Goal: Task Accomplishment & Management: Use online tool/utility

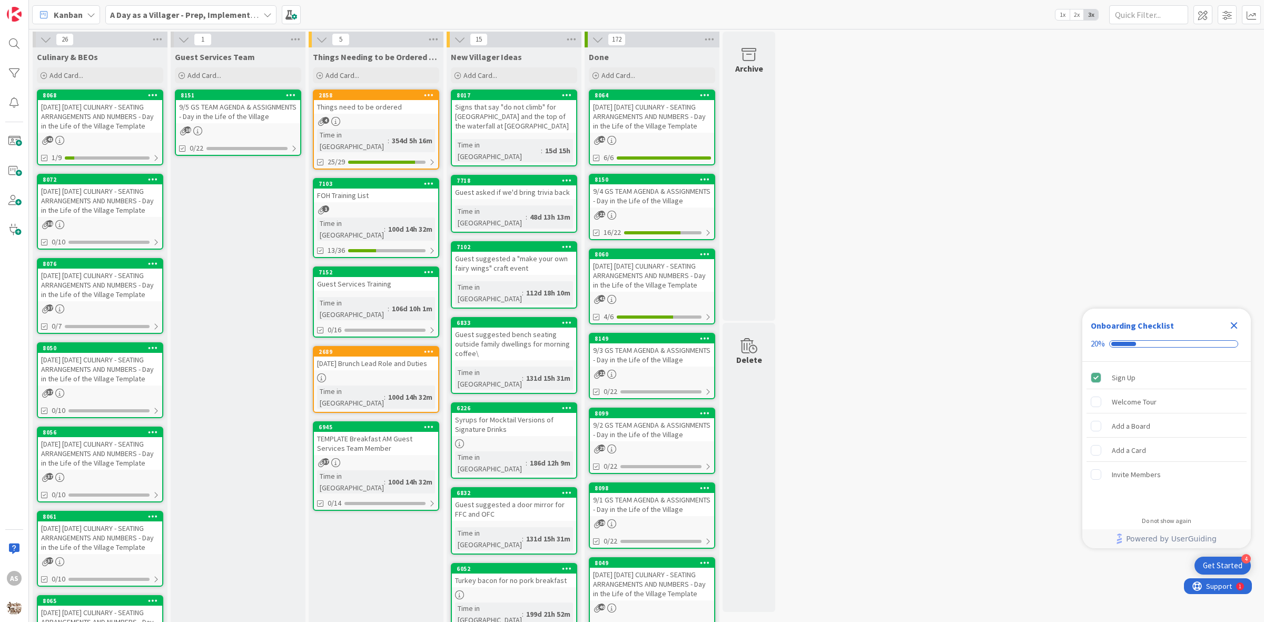
click at [97, 116] on div "[DATE] [DATE] CULINARY - SEATING ARRANGEMENTS AND NUMBERS - Day in the Life of …" at bounding box center [100, 116] width 124 height 33
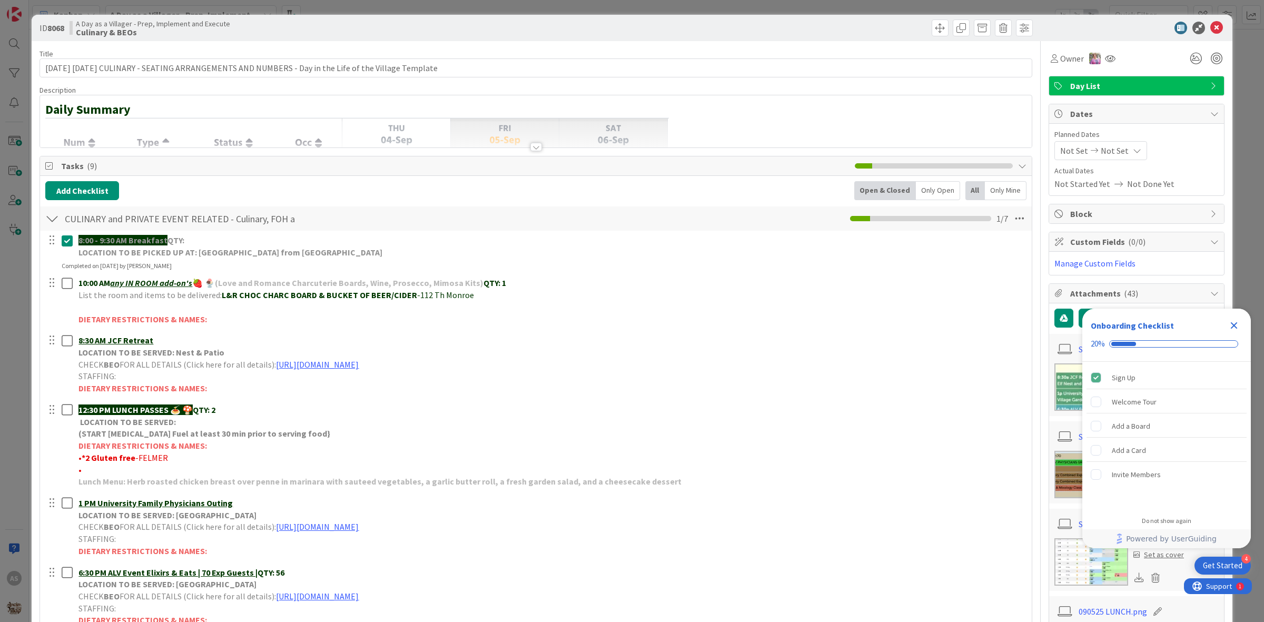
click at [1235, 323] on icon "Close Checklist" at bounding box center [1234, 325] width 13 height 13
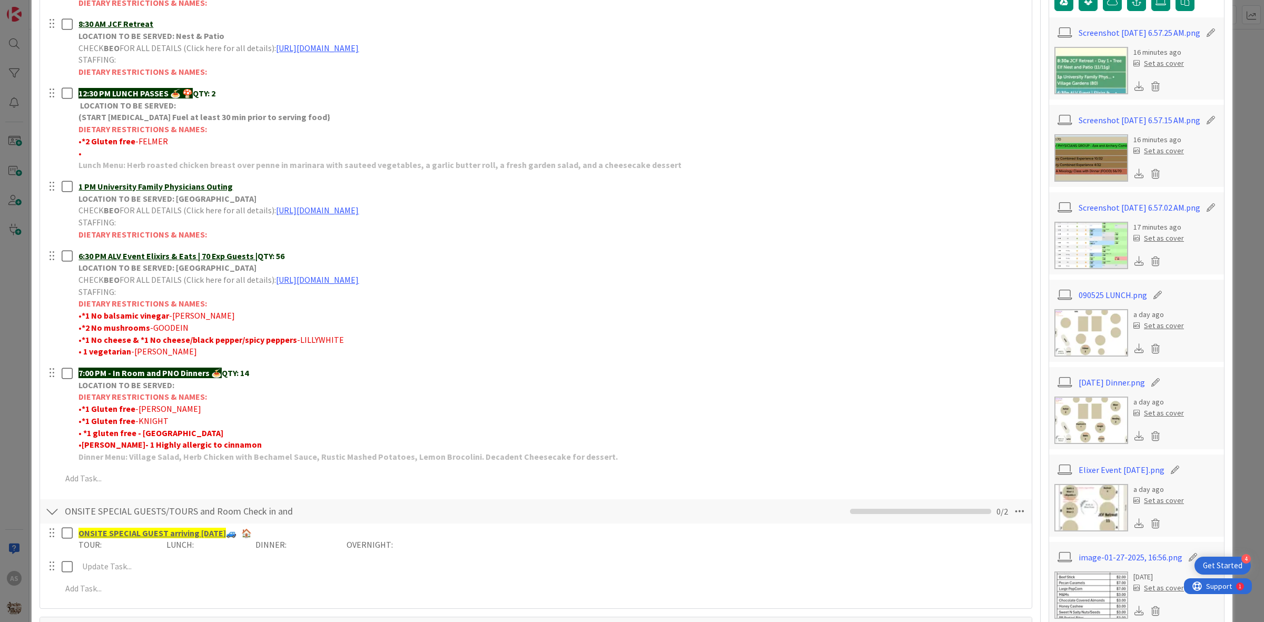
scroll to position [329, 0]
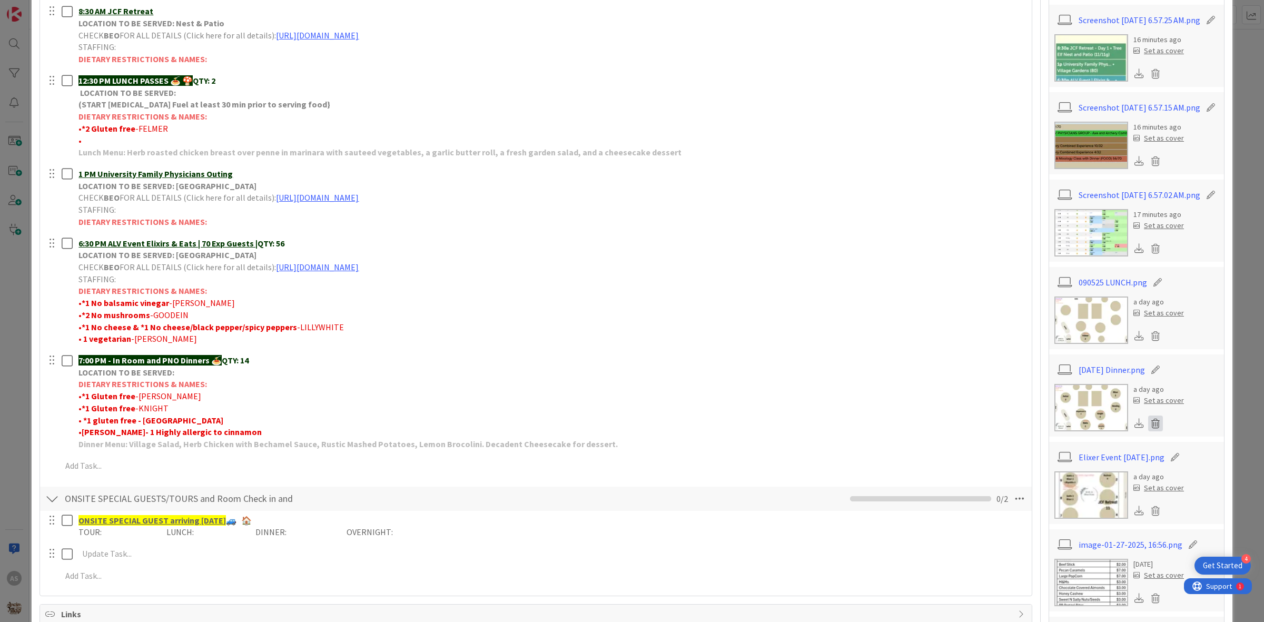
click at [1150, 431] on icon at bounding box center [1155, 424] width 15 height 16
click at [1060, 485] on button "Delete" at bounding box center [1058, 475] width 40 height 19
click at [1148, 431] on icon at bounding box center [1155, 424] width 15 height 16
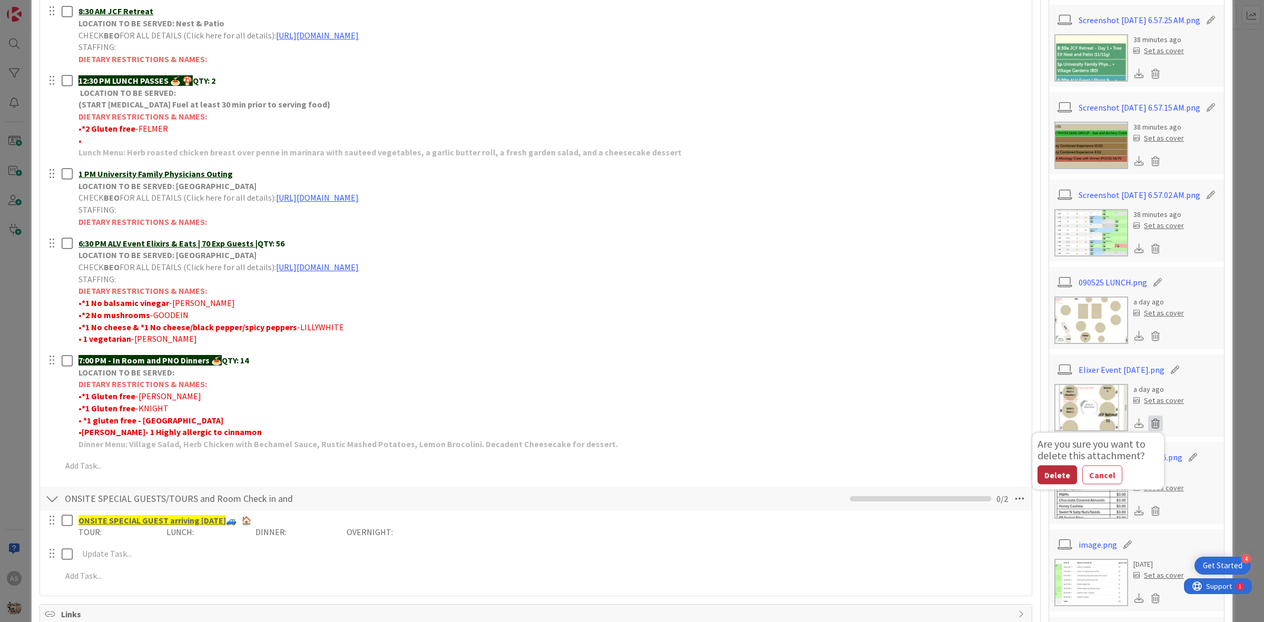
click at [1052, 485] on button "Delete" at bounding box center [1058, 475] width 40 height 19
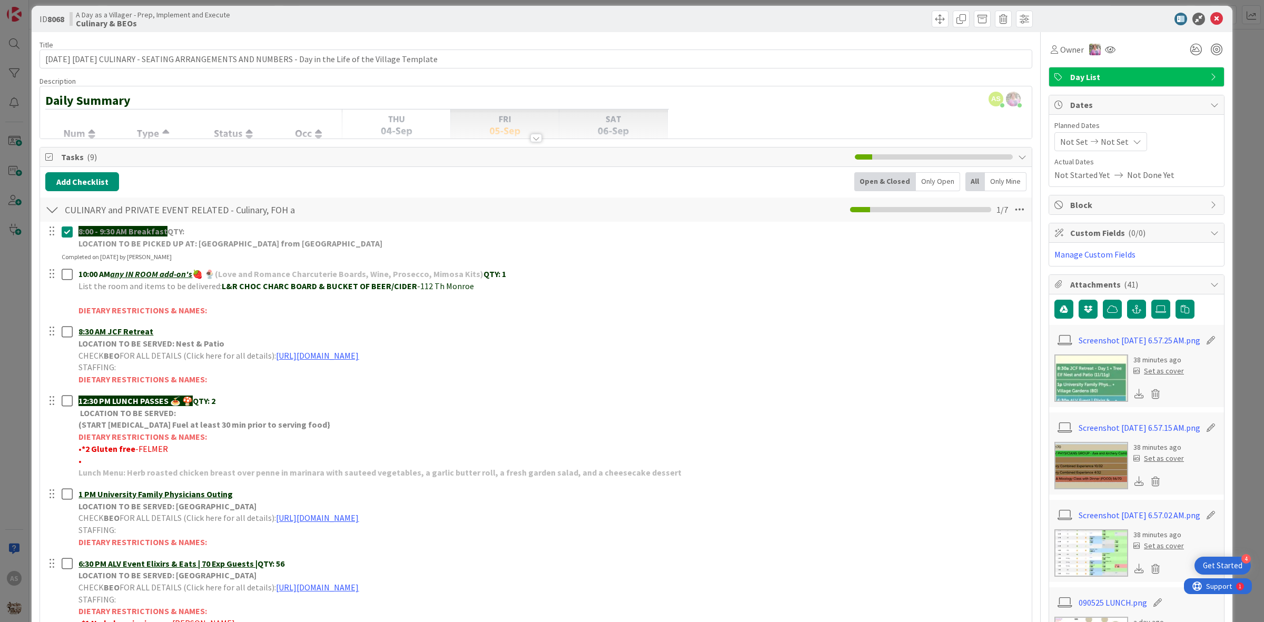
scroll to position [0, 0]
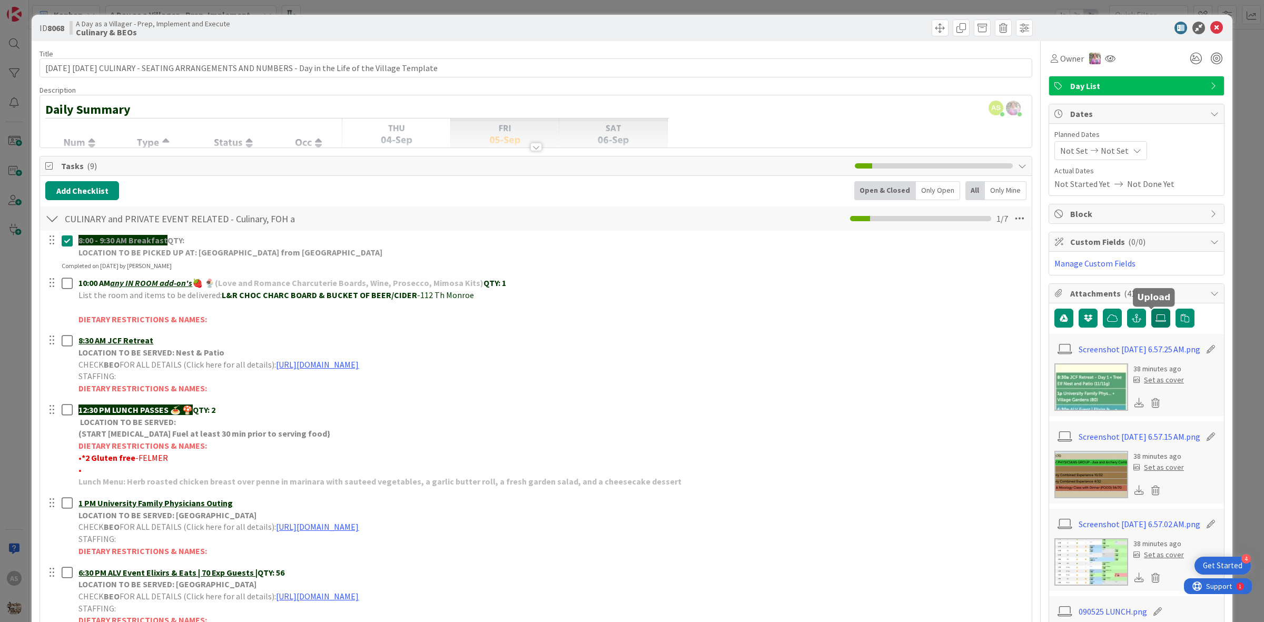
click at [1156, 320] on icon at bounding box center [1161, 318] width 11 height 8
click at [1152, 309] on input "file" at bounding box center [1152, 309] width 0 height 0
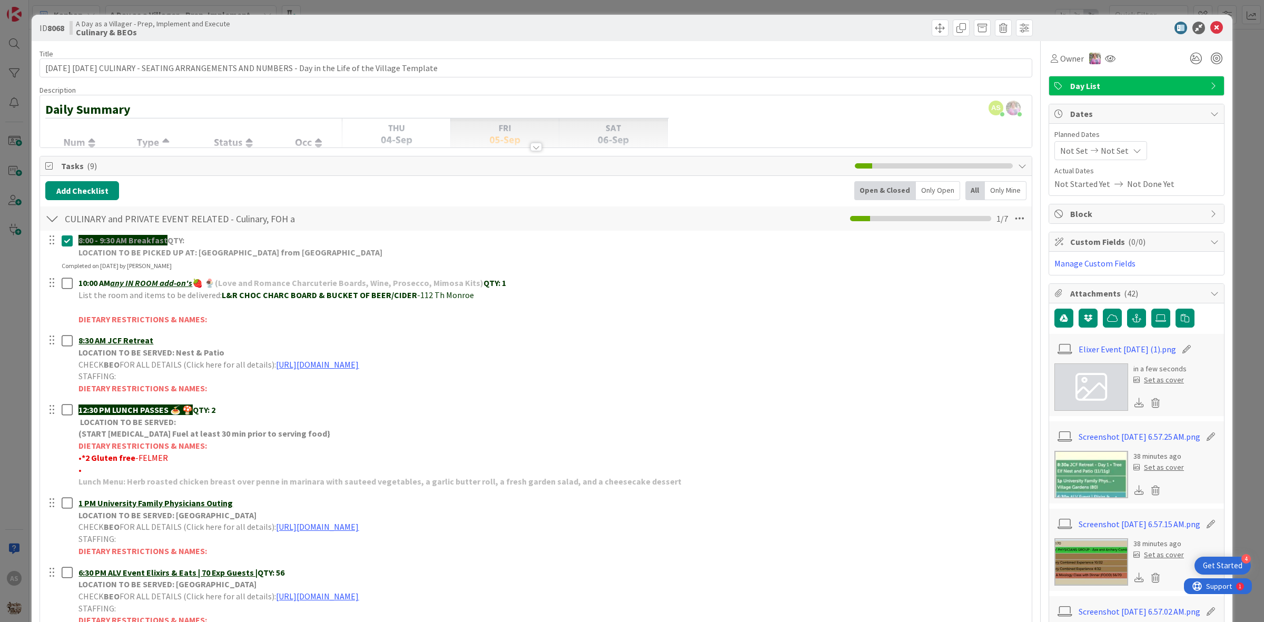
click at [1180, 352] on icon at bounding box center [1187, 349] width 15 height 11
click at [1099, 354] on input "Elixer Event [DATE] (1)" at bounding box center [1137, 349] width 117 height 19
type input "Dinner/Event [DATE] (1)"
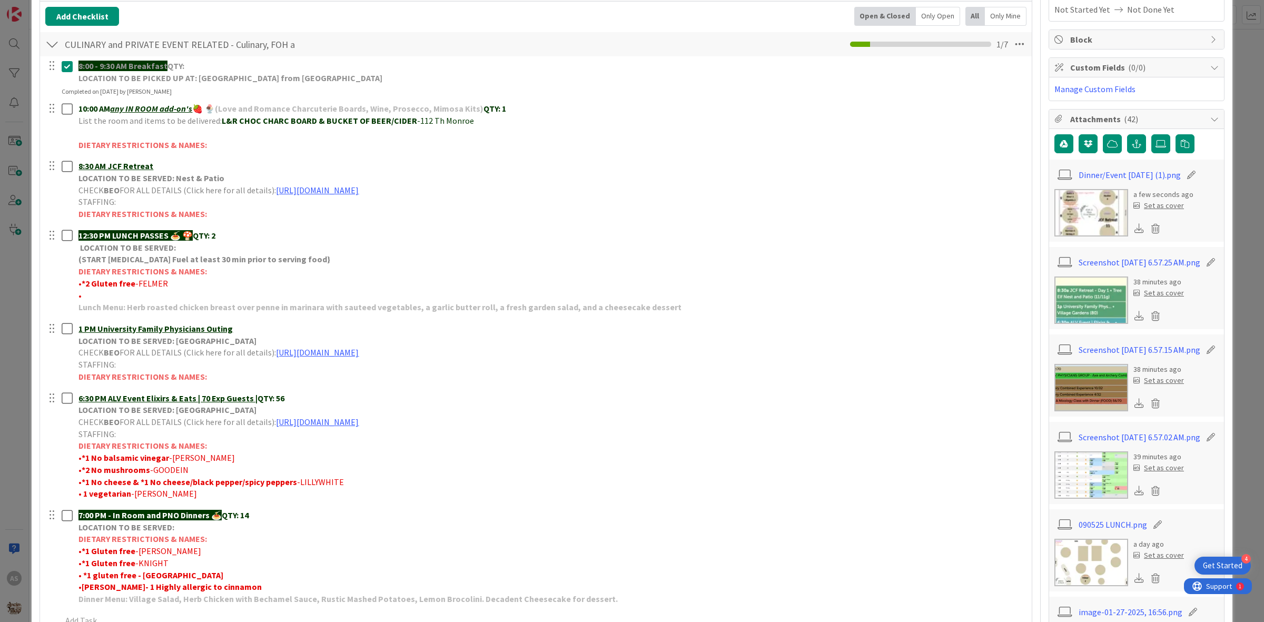
scroll to position [198, 0]
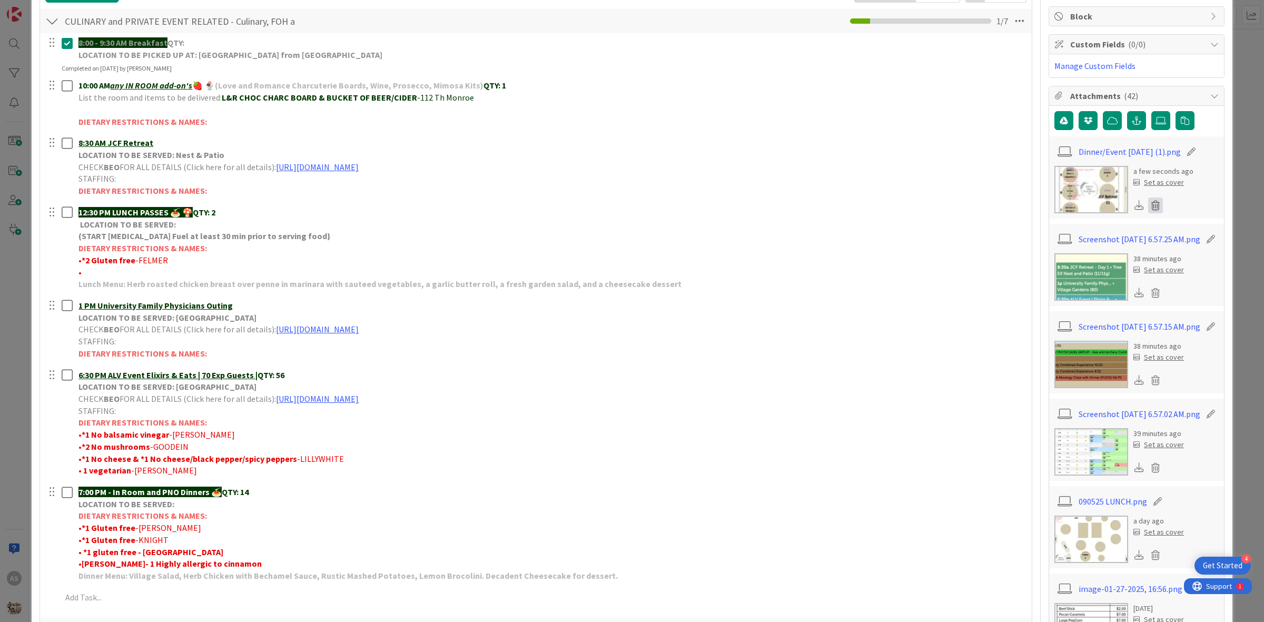
click at [1148, 206] on icon at bounding box center [1155, 206] width 15 height 16
click at [1055, 260] on button "Delete" at bounding box center [1058, 257] width 40 height 19
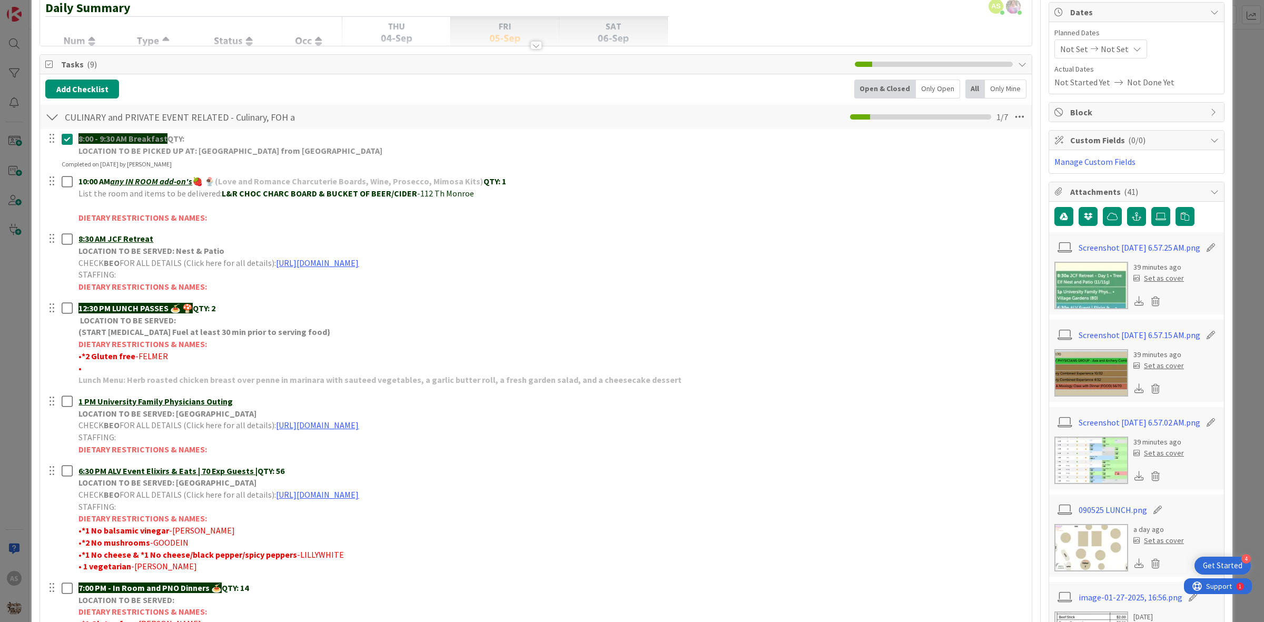
scroll to position [0, 0]
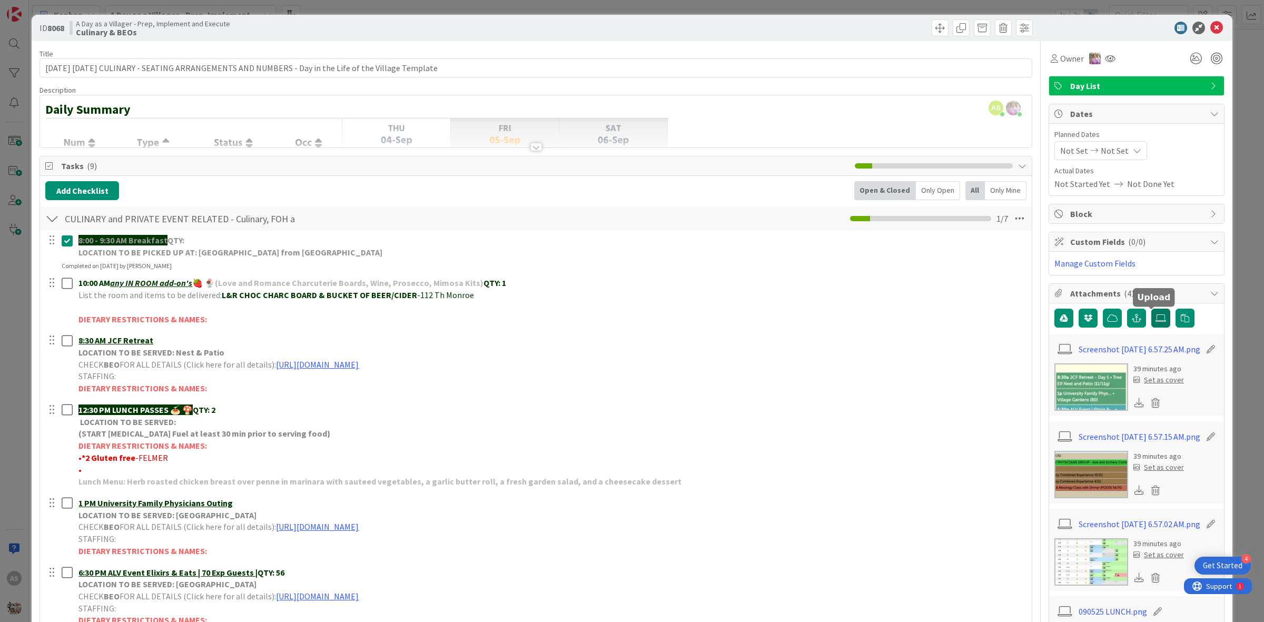
click at [1156, 320] on icon at bounding box center [1161, 318] width 11 height 8
click at [1152, 309] on input "file" at bounding box center [1152, 309] width 0 height 0
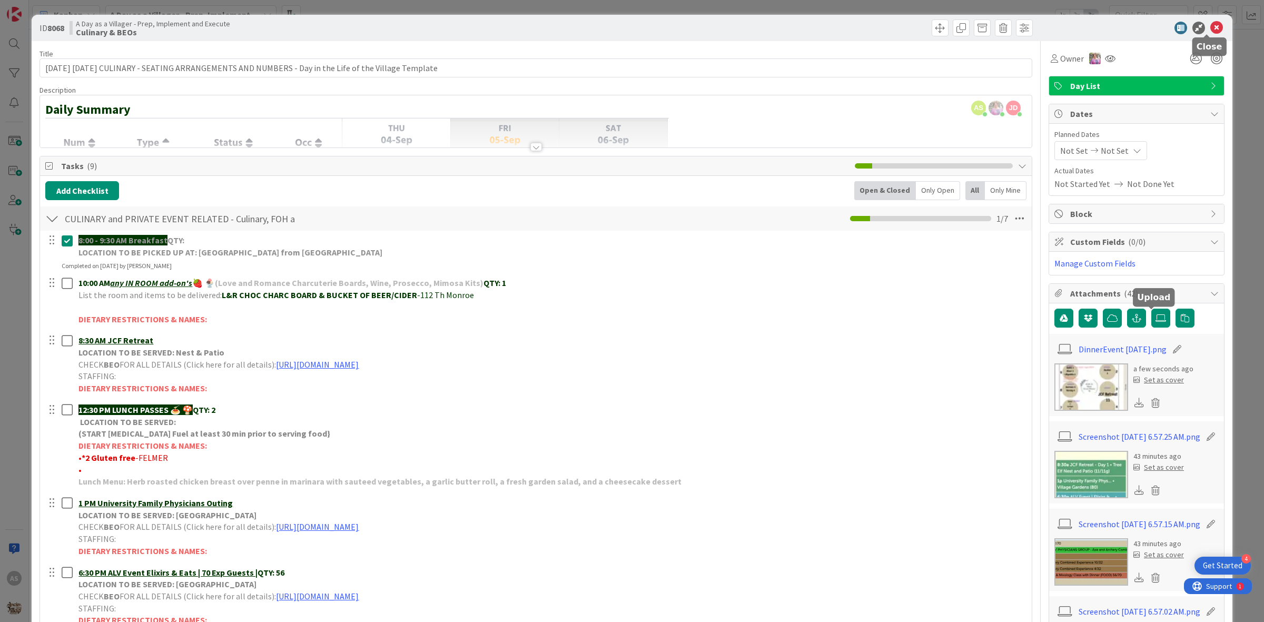
click at [1212, 33] on icon at bounding box center [1217, 28] width 13 height 13
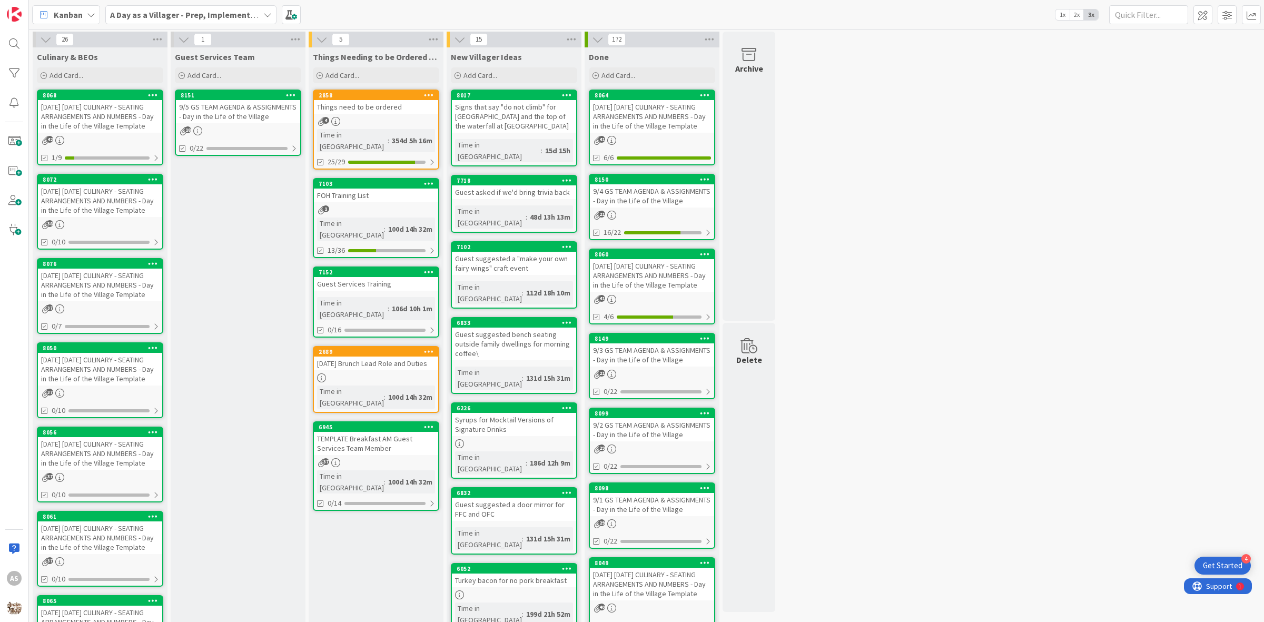
click at [133, 203] on div "[DATE] [DATE] CULINARY - SEATING ARRANGEMENTS AND NUMBERS - Day in the Life of …" at bounding box center [100, 200] width 124 height 33
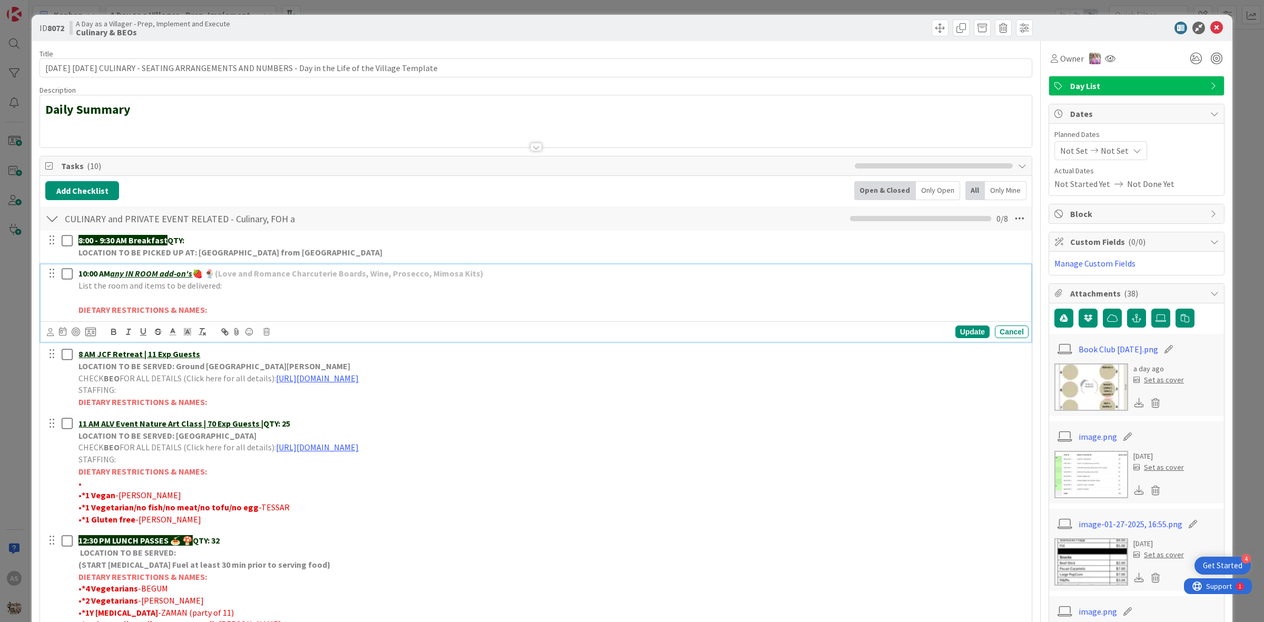
click at [156, 299] on p at bounding box center [551, 298] width 946 height 12
click at [116, 331] on icon "button" at bounding box center [113, 331] width 9 height 9
click at [116, 330] on icon "button" at bounding box center [113, 331] width 9 height 9
click at [962, 333] on div "Update" at bounding box center [973, 332] width 34 height 13
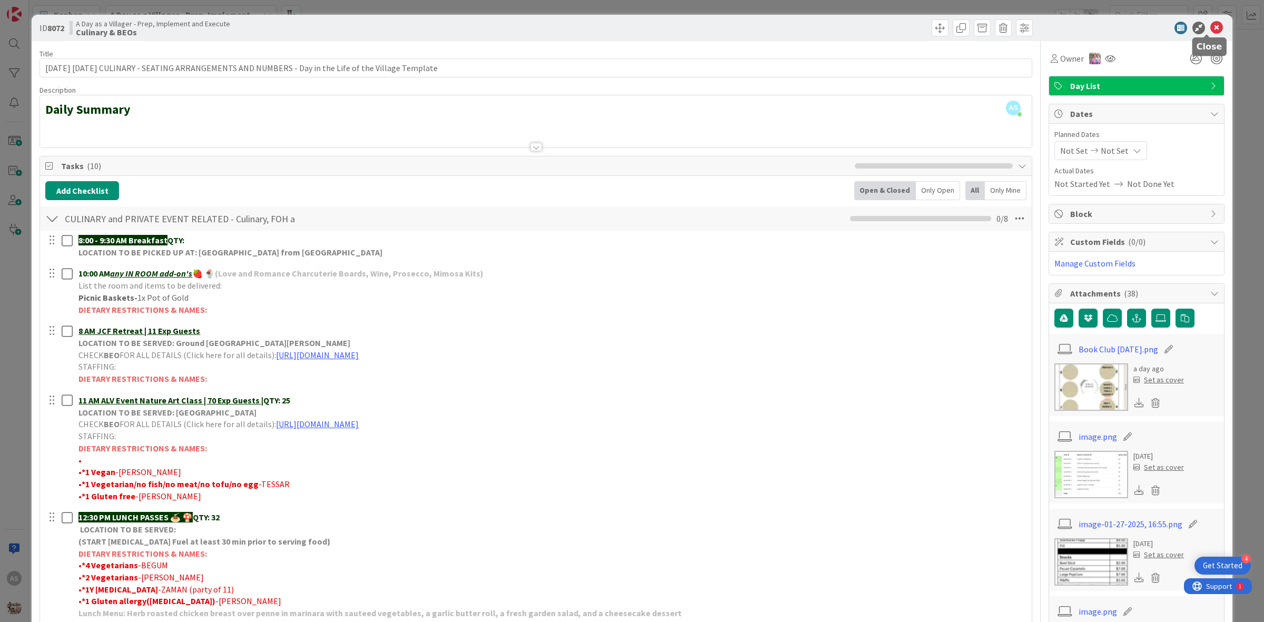
click at [1211, 26] on icon at bounding box center [1217, 28] width 13 height 13
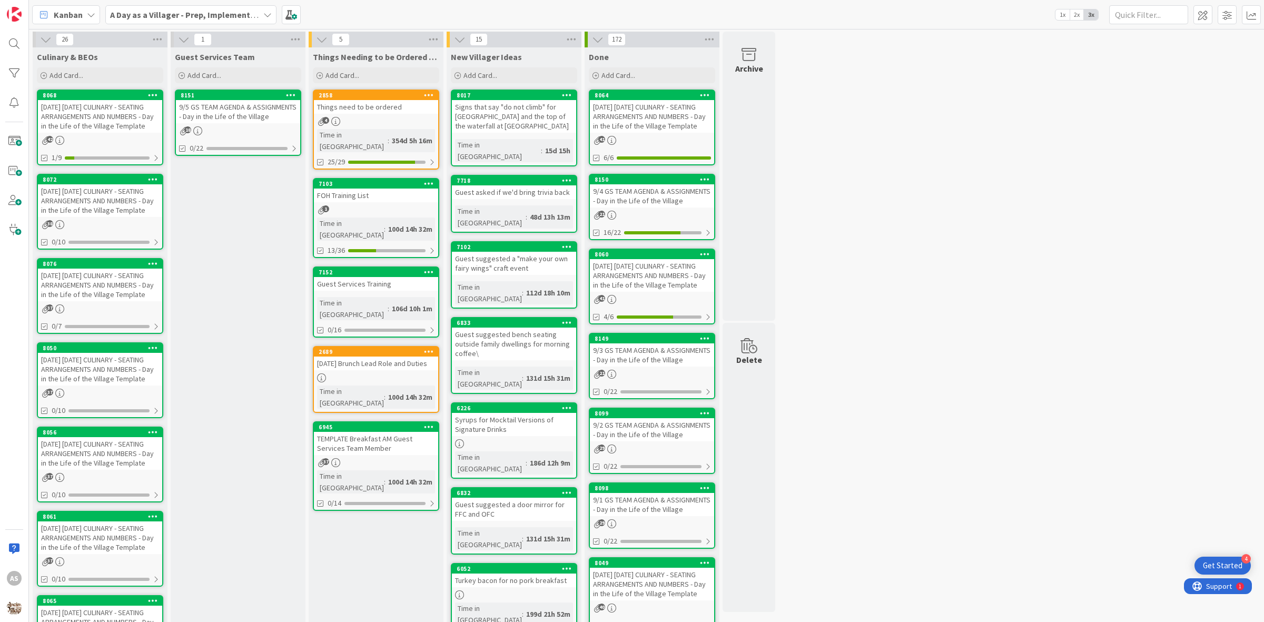
click at [101, 278] on div "[DATE] [DATE] CULINARY - SEATING ARRANGEMENTS AND NUMBERS - Day in the Life of …" at bounding box center [100, 285] width 124 height 33
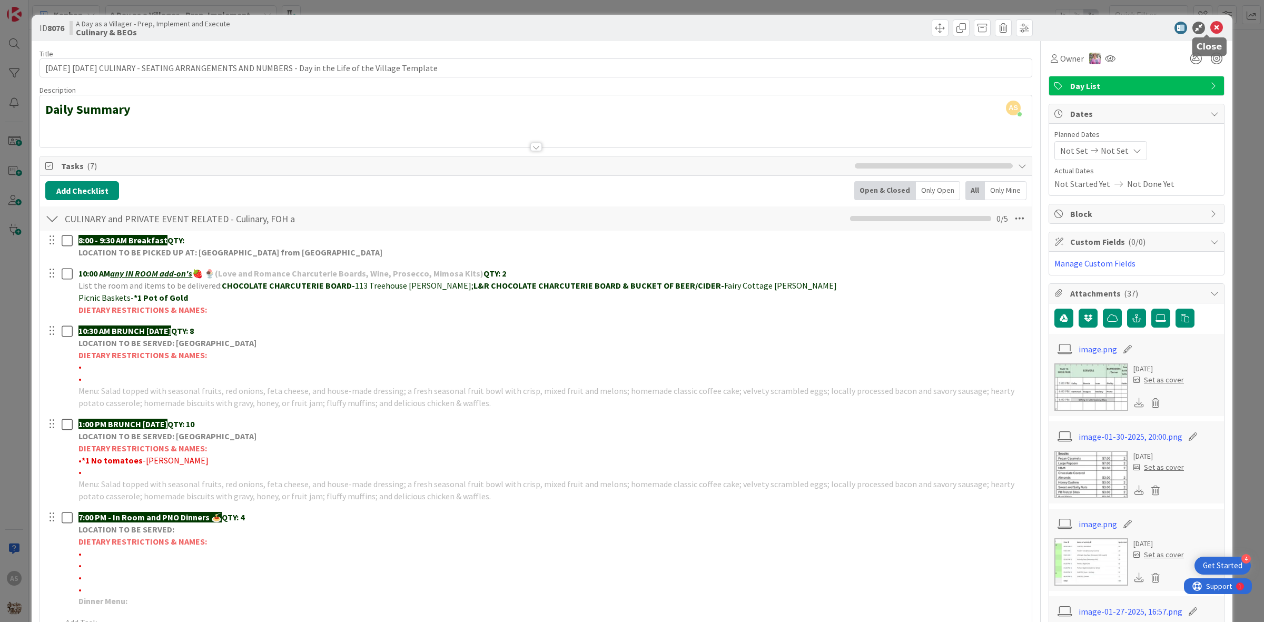
click at [1211, 25] on icon at bounding box center [1217, 28] width 13 height 13
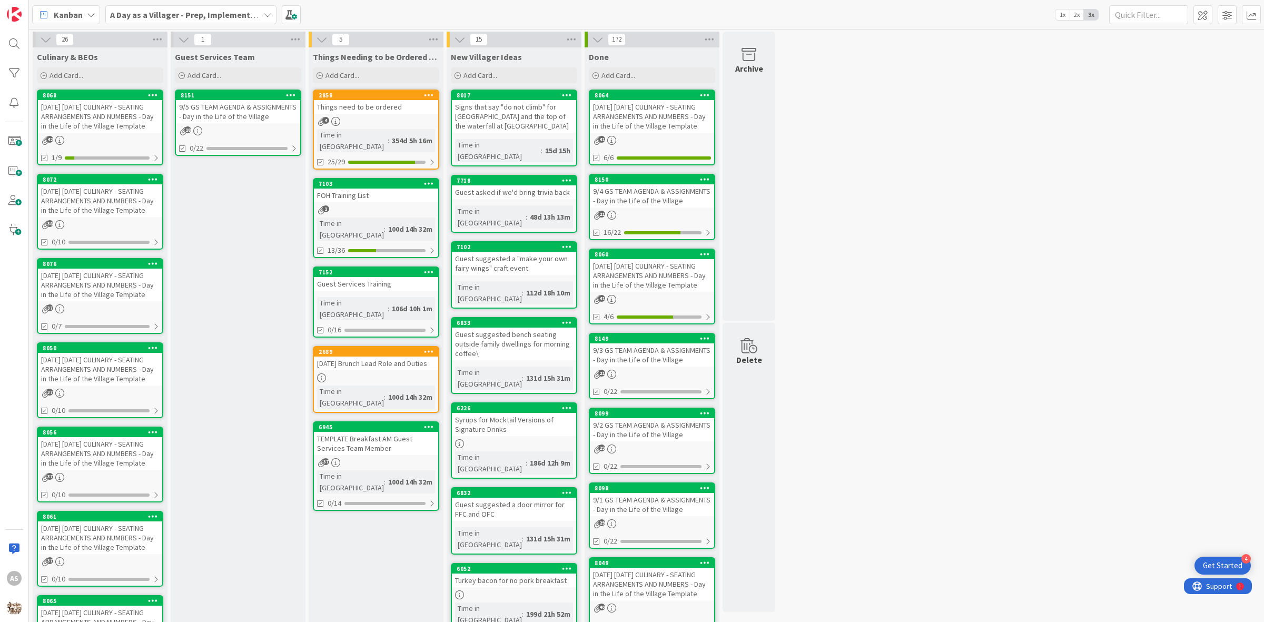
click at [111, 367] on div "[DATE] [DATE] CULINARY - SEATING ARRANGEMENTS AND NUMBERS - Day in the Life of …" at bounding box center [100, 369] width 124 height 33
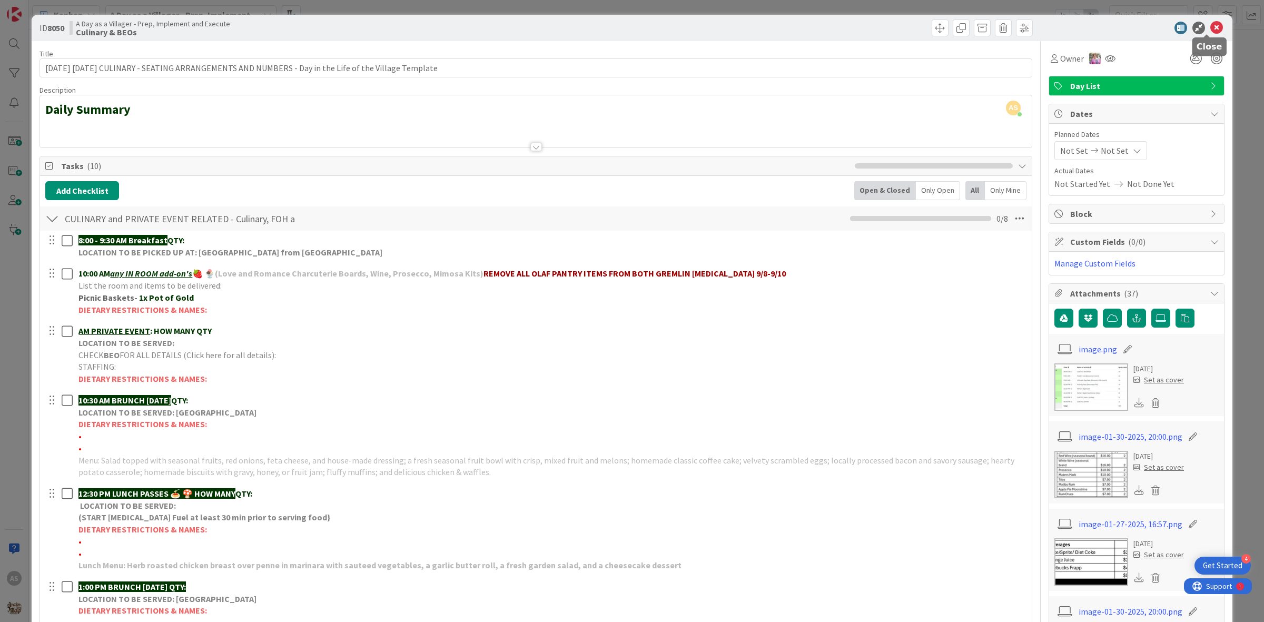
click at [1211, 26] on icon at bounding box center [1217, 28] width 13 height 13
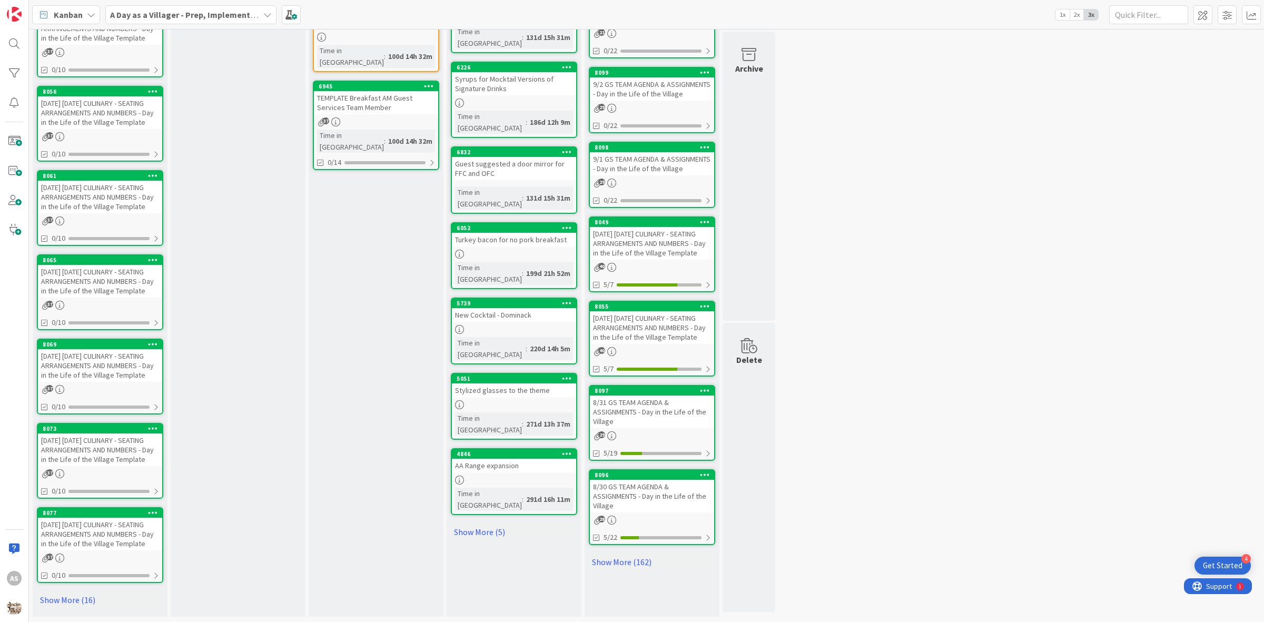
scroll to position [361, 0]
click at [86, 597] on link "Show More (16)" at bounding box center [100, 600] width 126 height 17
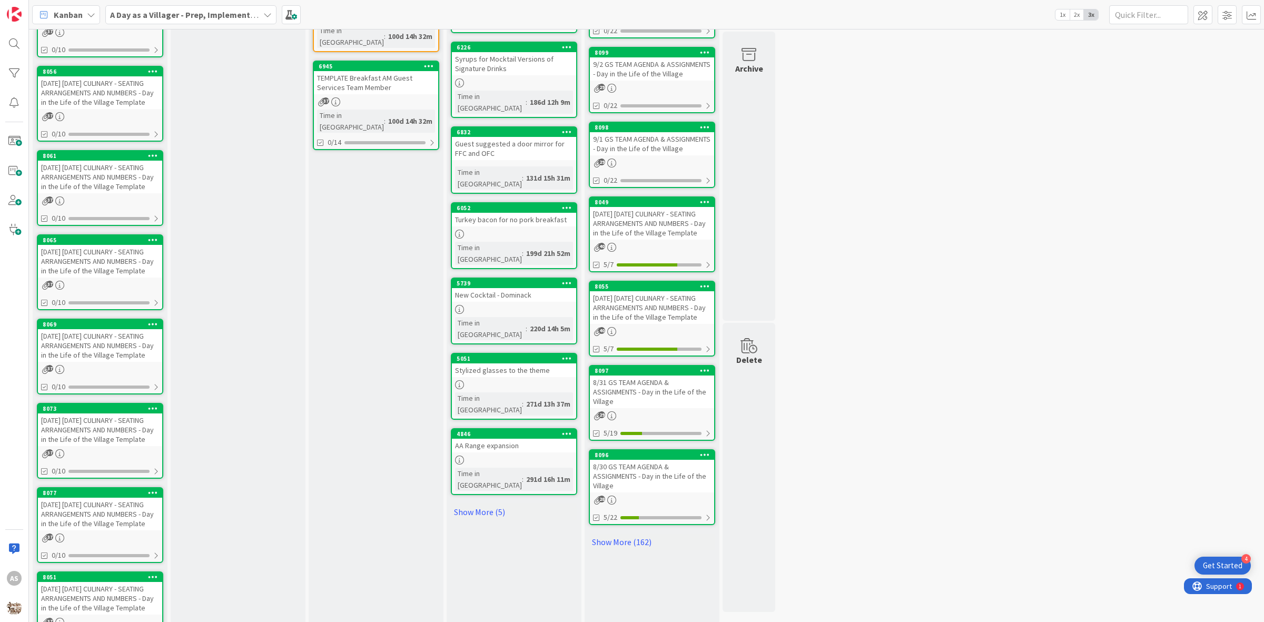
scroll to position [493, 0]
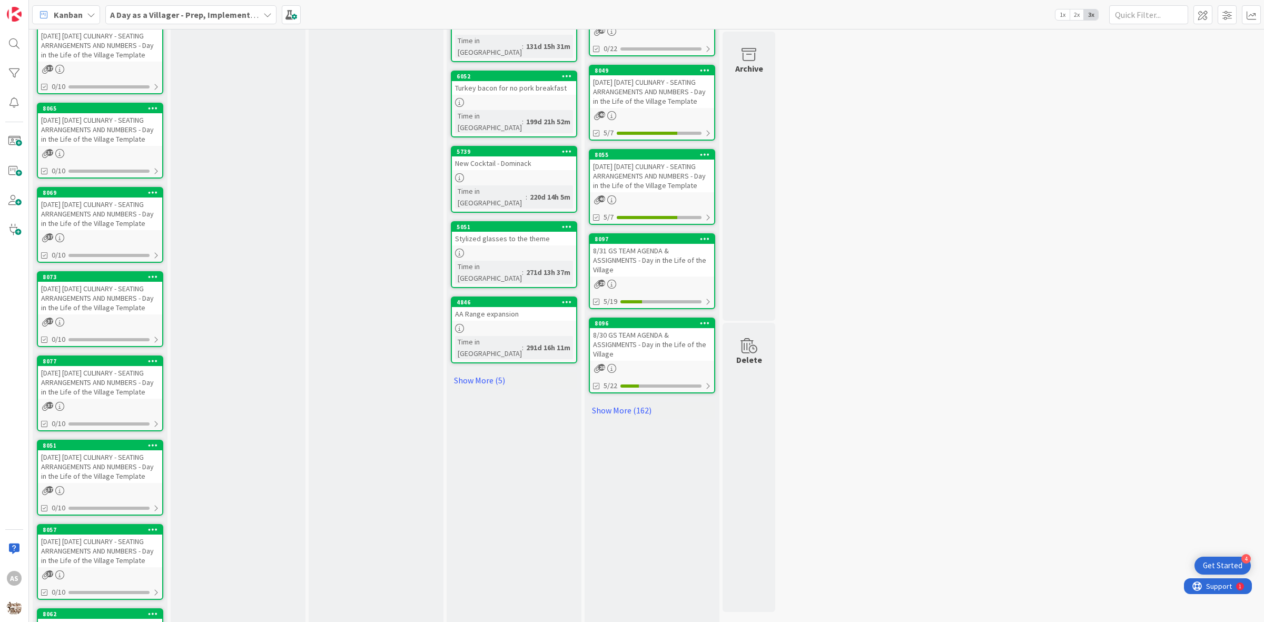
click at [101, 495] on div "37" at bounding box center [100, 490] width 124 height 9
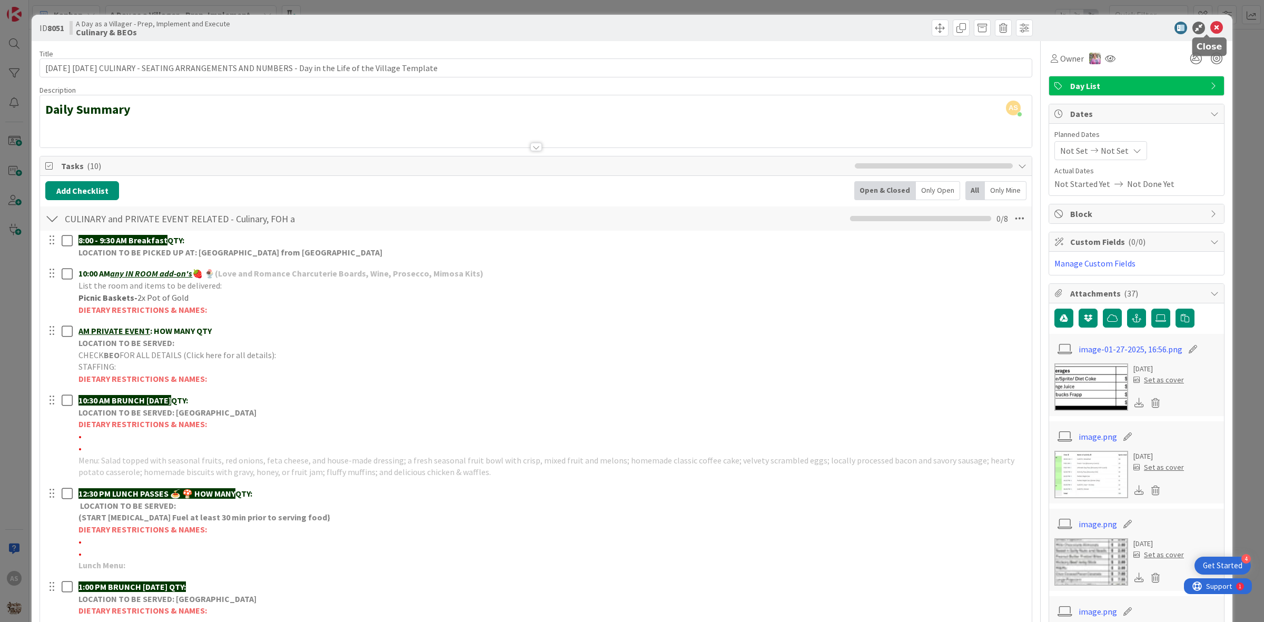
click at [1212, 27] on icon at bounding box center [1217, 28] width 13 height 13
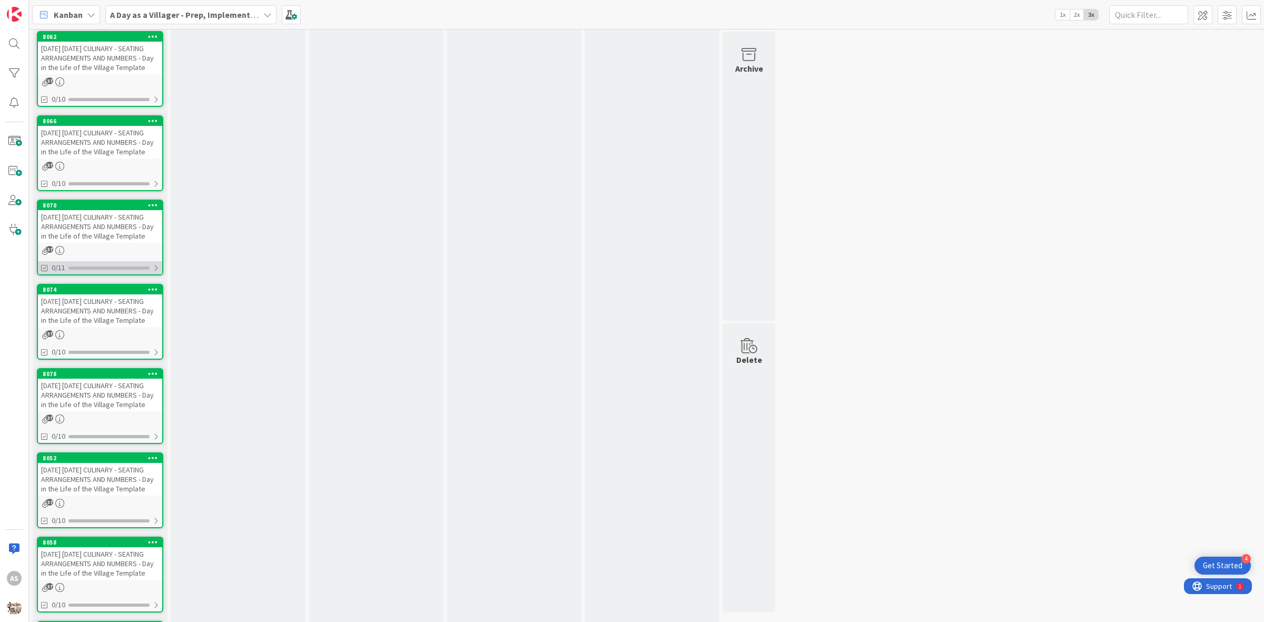
scroll to position [1085, 0]
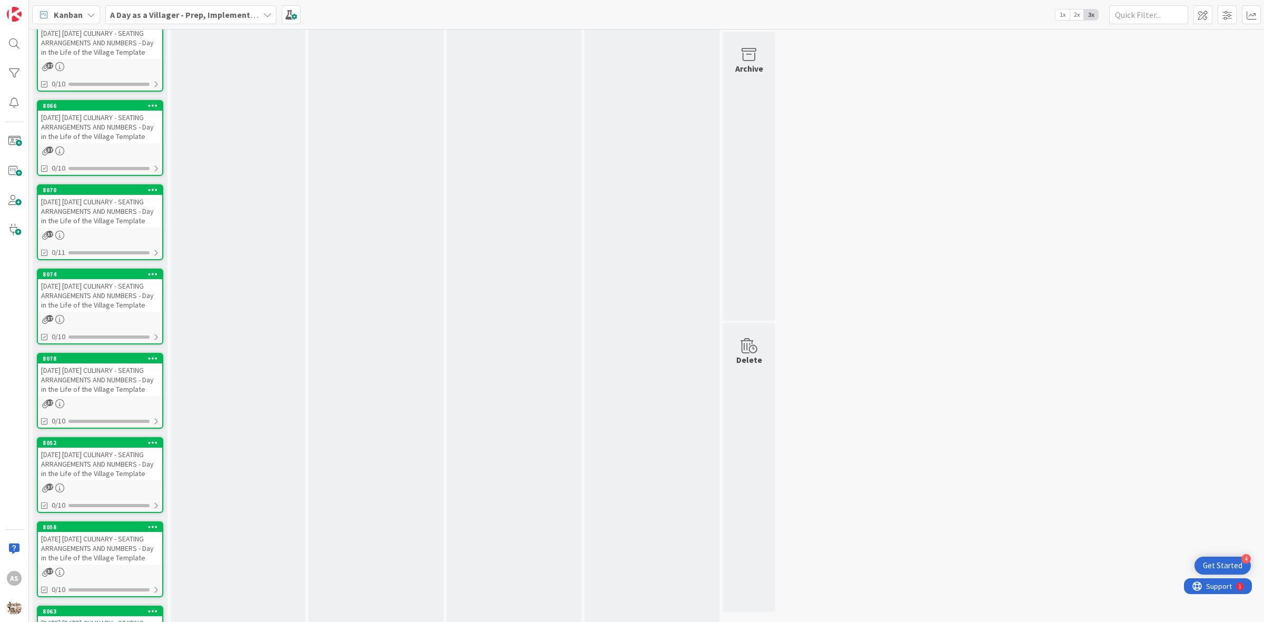
click at [117, 396] on div "[DATE] [DATE] CULINARY - SEATING ARRANGEMENTS AND NUMBERS - Day in the Life of …" at bounding box center [100, 379] width 124 height 33
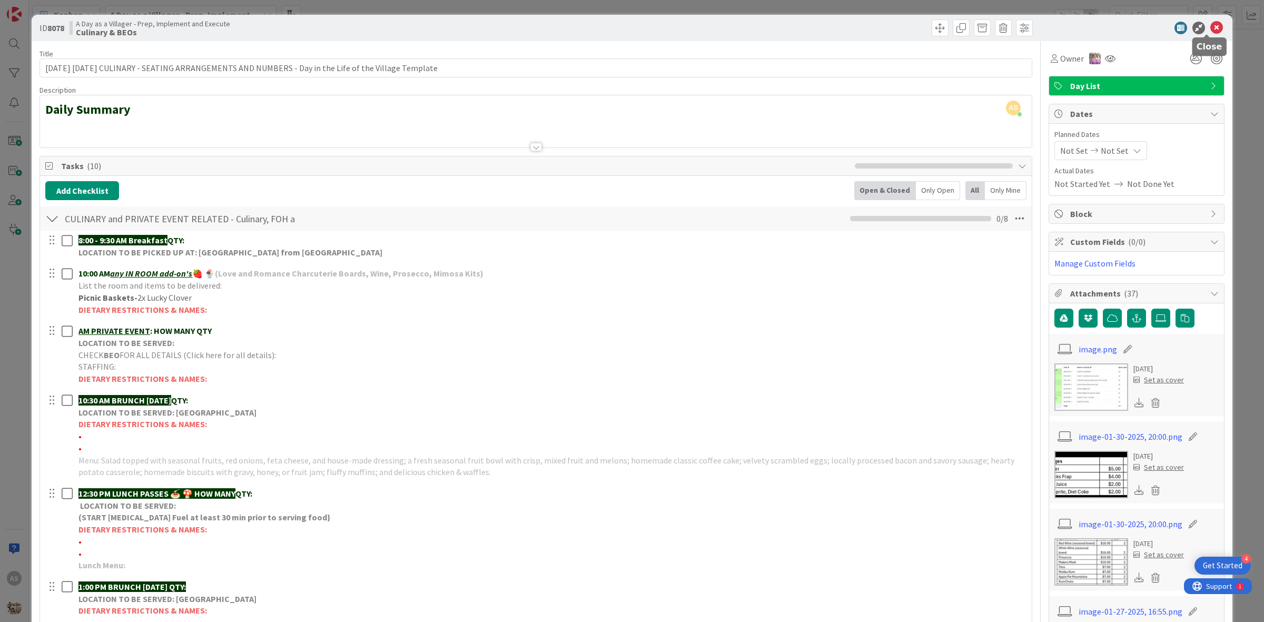
click at [1211, 23] on icon at bounding box center [1217, 28] width 13 height 13
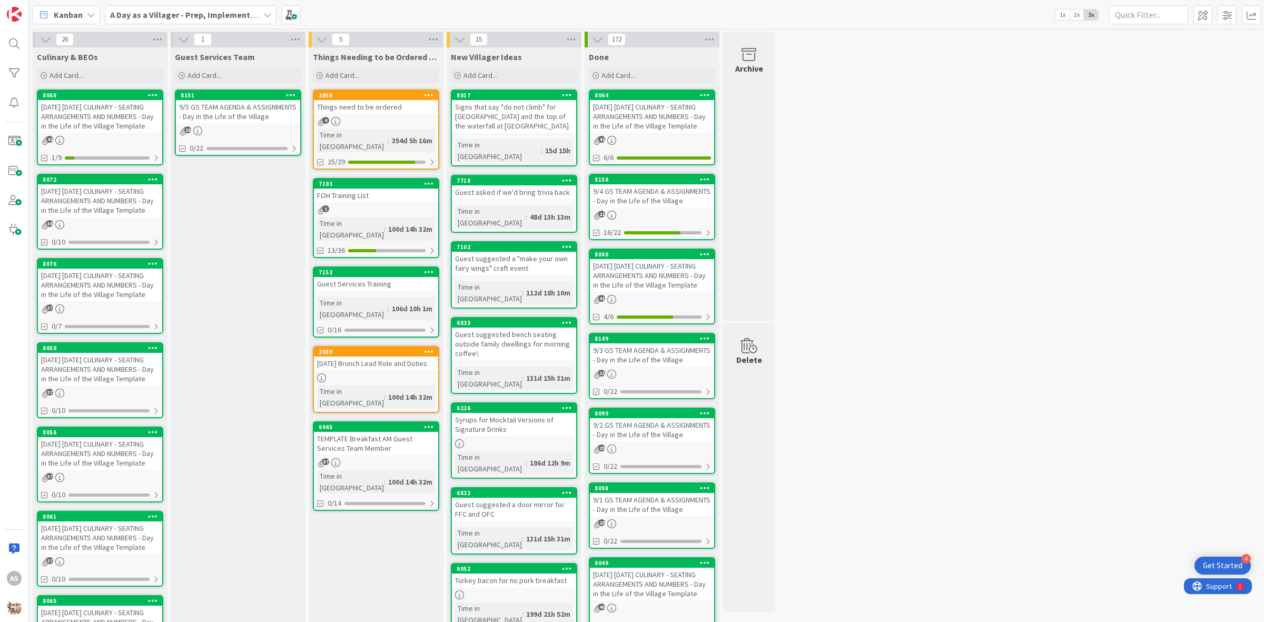
click at [264, 127] on div "18" at bounding box center [238, 130] width 124 height 9
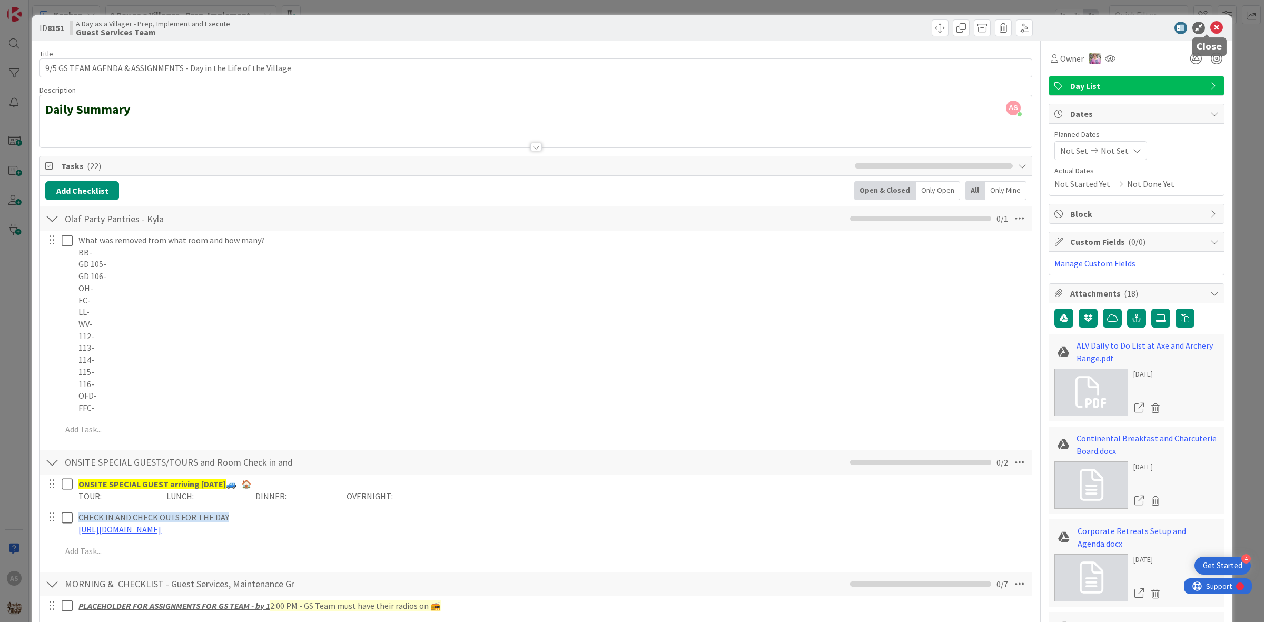
click at [1211, 25] on icon at bounding box center [1217, 28] width 13 height 13
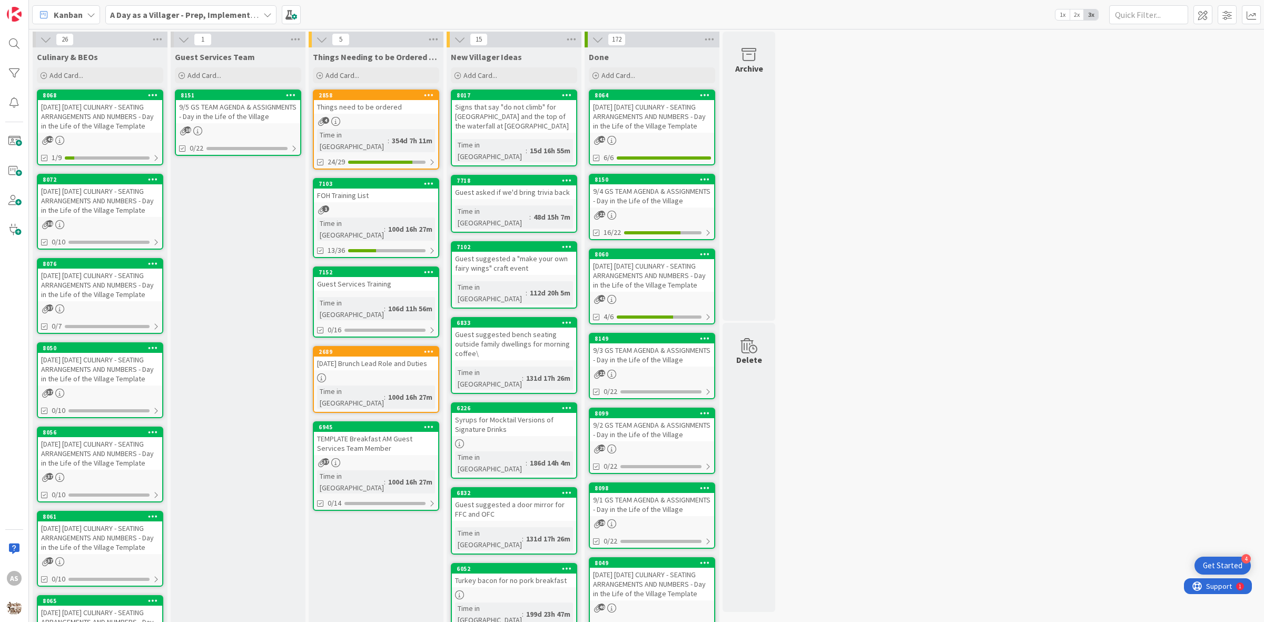
click at [389, 122] on div "4" at bounding box center [376, 121] width 124 height 9
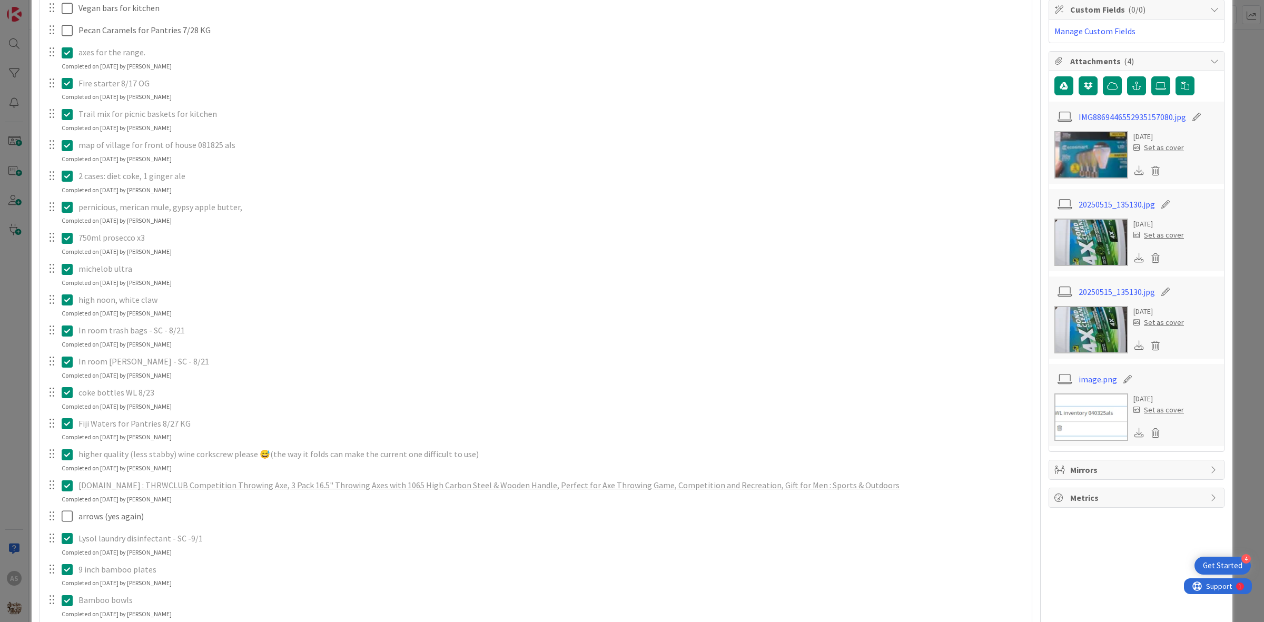
scroll to position [263, 0]
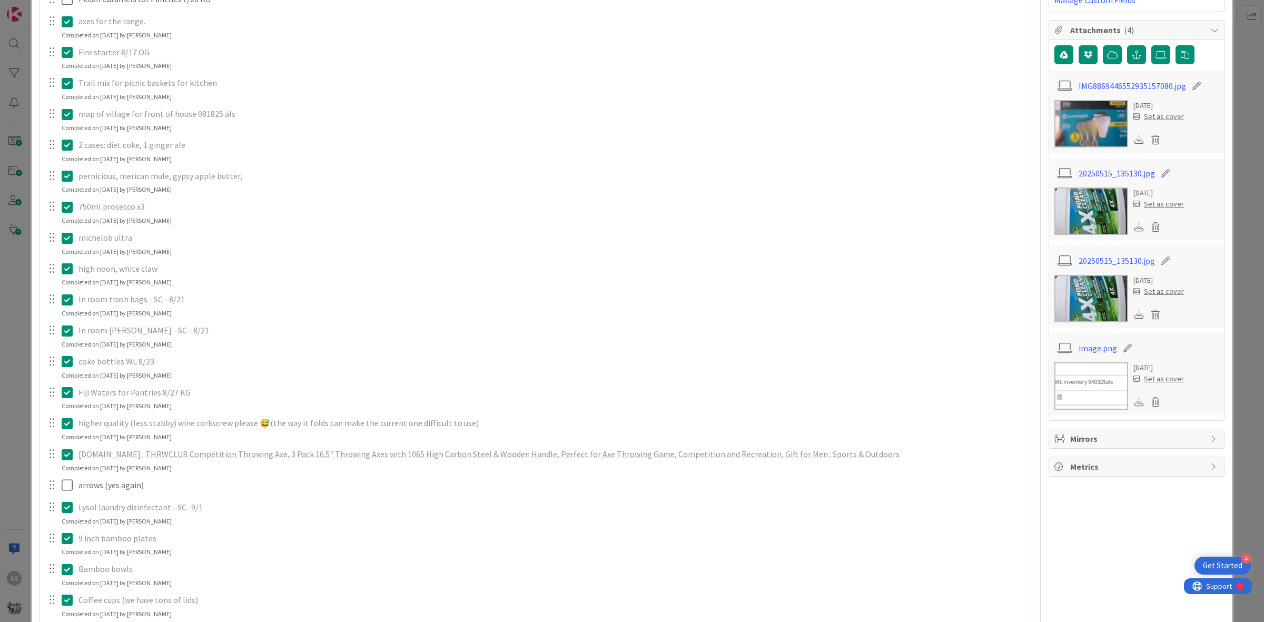
click at [70, 400] on button at bounding box center [68, 393] width 13 height 17
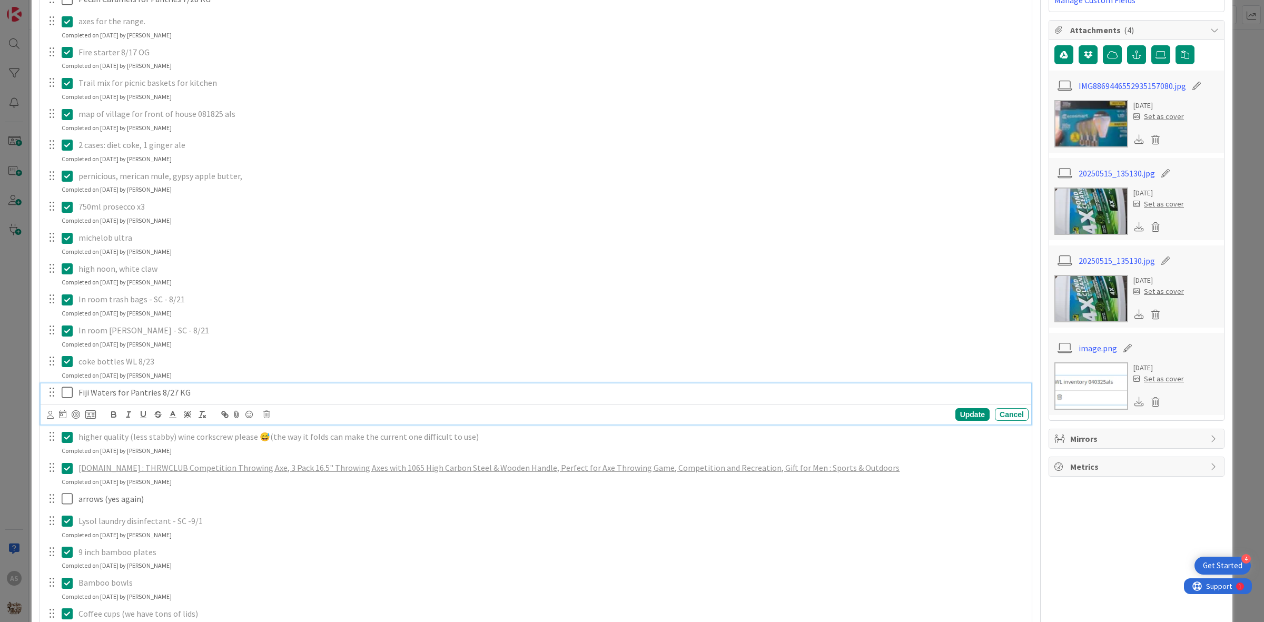
click at [264, 418] on icon at bounding box center [266, 414] width 6 height 7
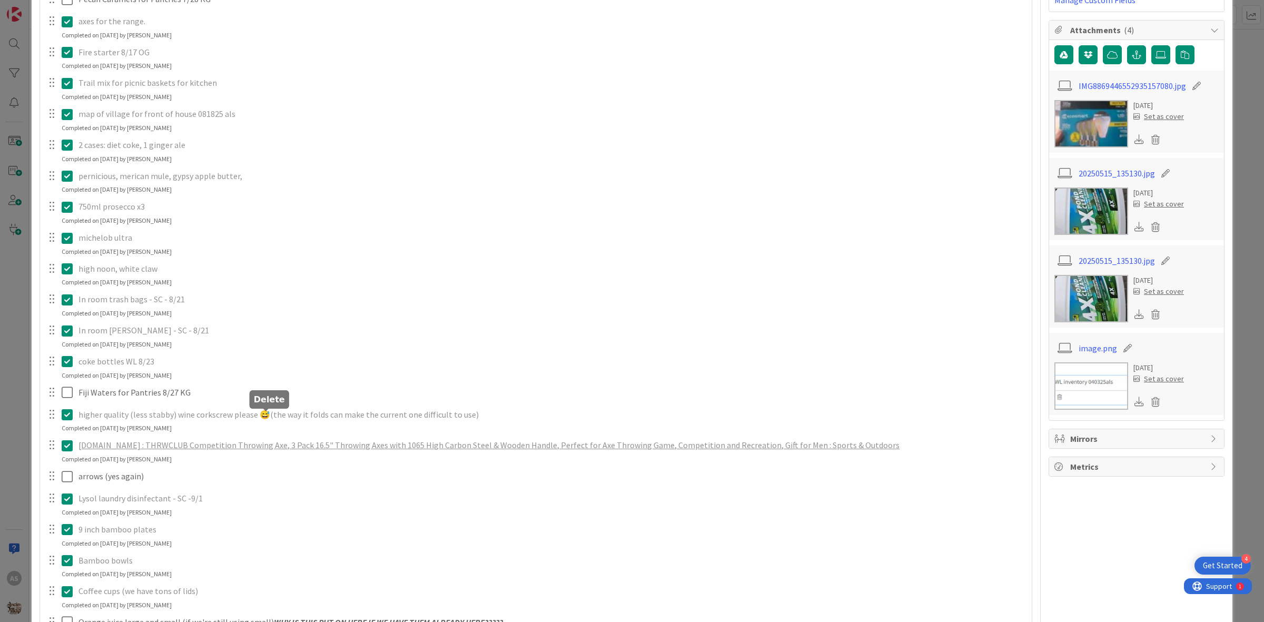
click at [281, 464] on div "Vegan bars for kitchen Update Cancel Pecan Caramels for Pantries 7/28 KG Update…" at bounding box center [535, 369] width 981 height 805
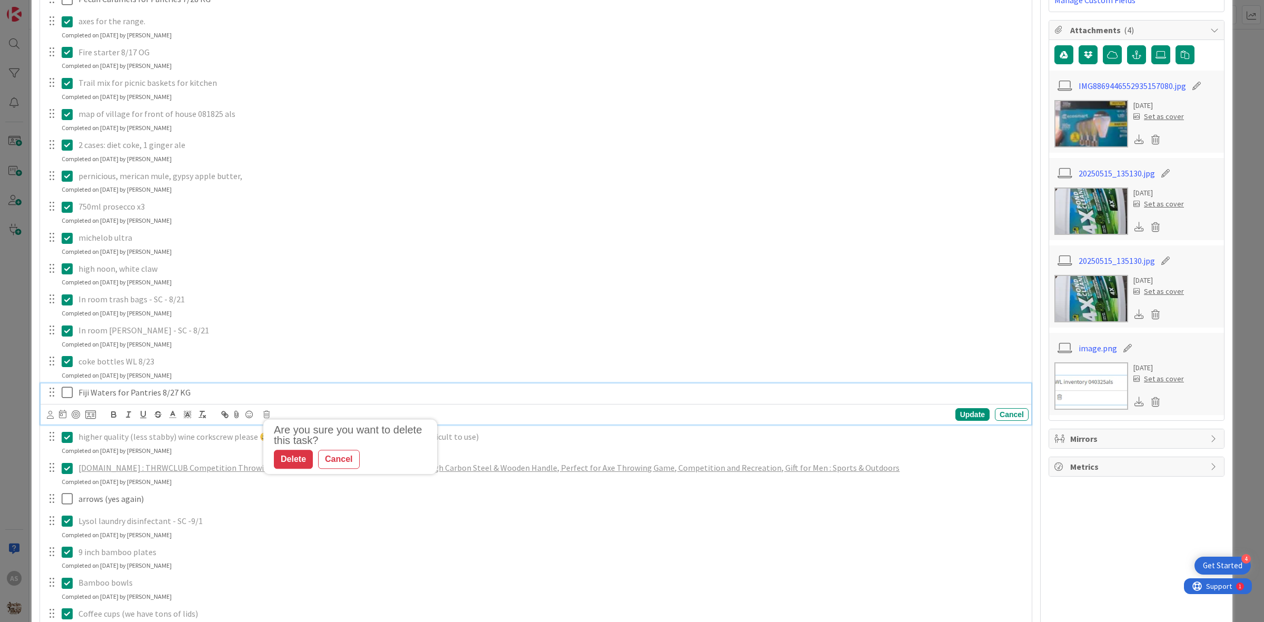
click at [222, 401] on div "Fiji Waters for Pantries 8/27 KG" at bounding box center [551, 393] width 955 height 18
click at [269, 418] on icon at bounding box center [266, 414] width 6 height 7
click at [302, 457] on div "Delete" at bounding box center [293, 459] width 39 height 19
